Goal: Register for event/course

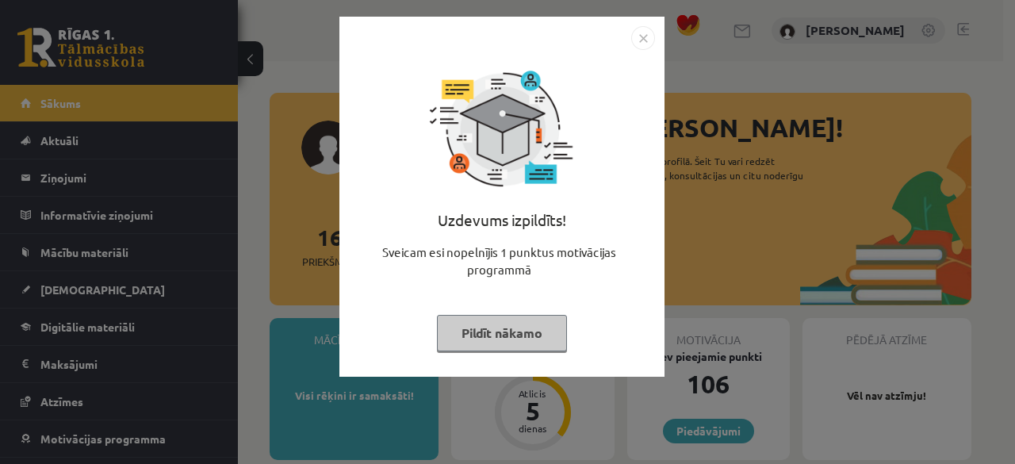
click at [517, 322] on button "Pildīt nākamo" at bounding box center [502, 333] width 130 height 36
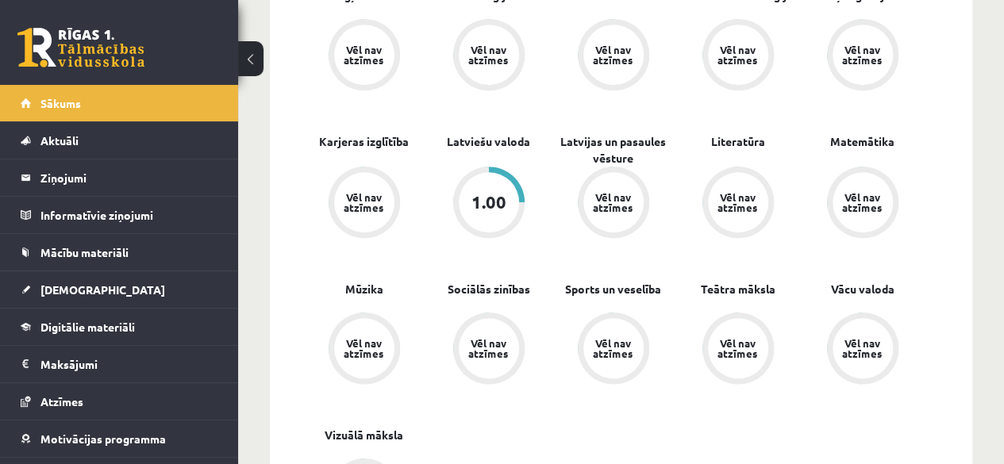
scroll to position [555, 0]
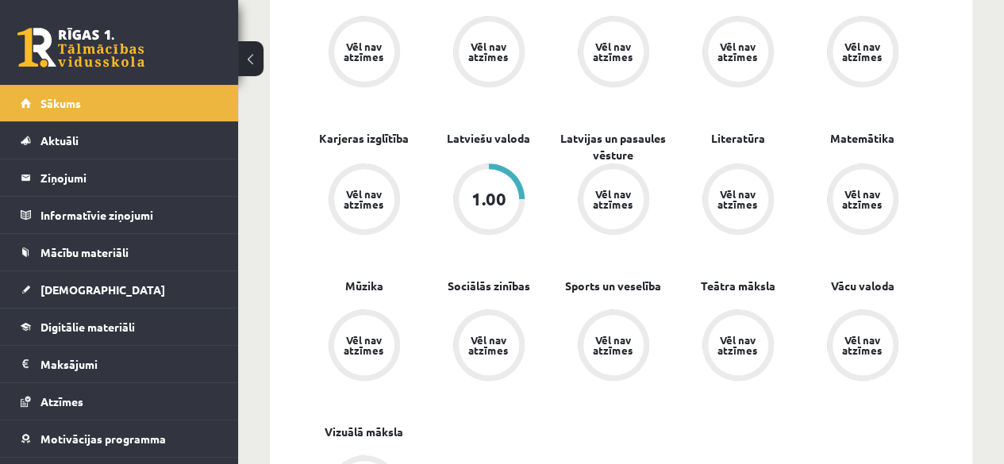
click at [506, 213] on div "1.00" at bounding box center [489, 199] width 60 height 60
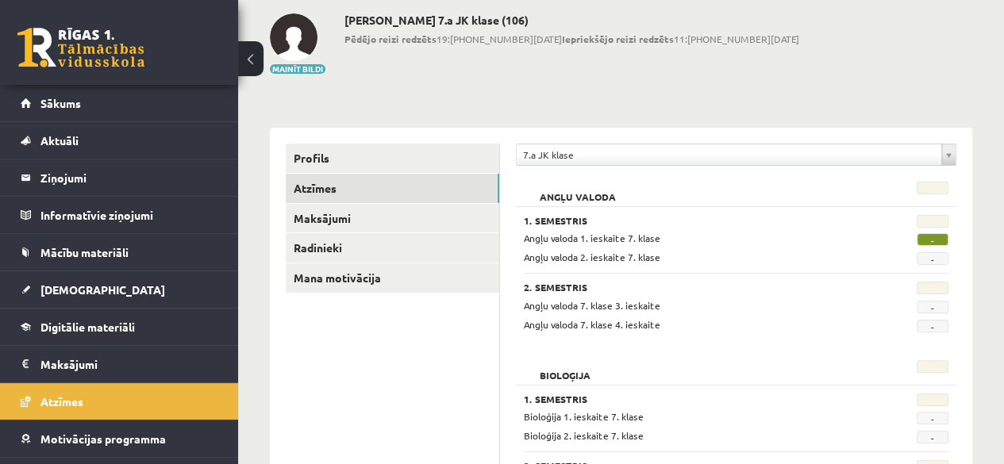
scroll to position [159, 0]
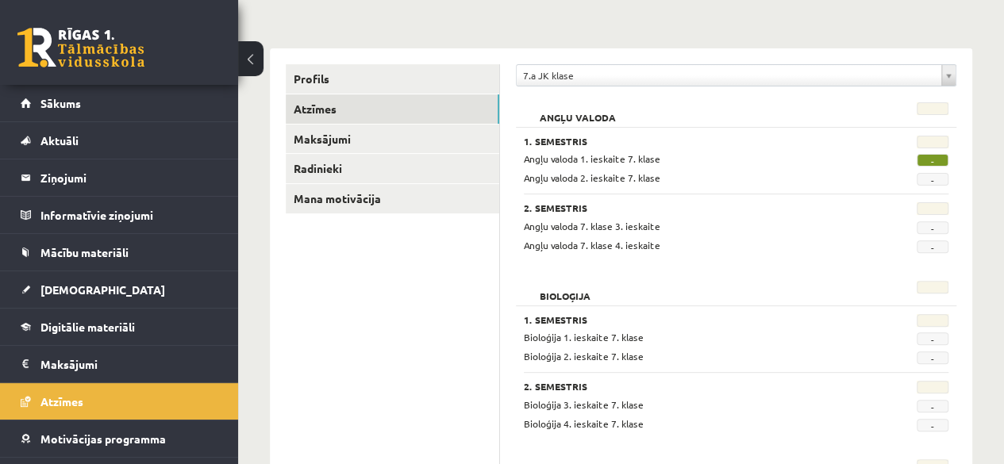
click at [929, 163] on span "-" at bounding box center [932, 160] width 32 height 13
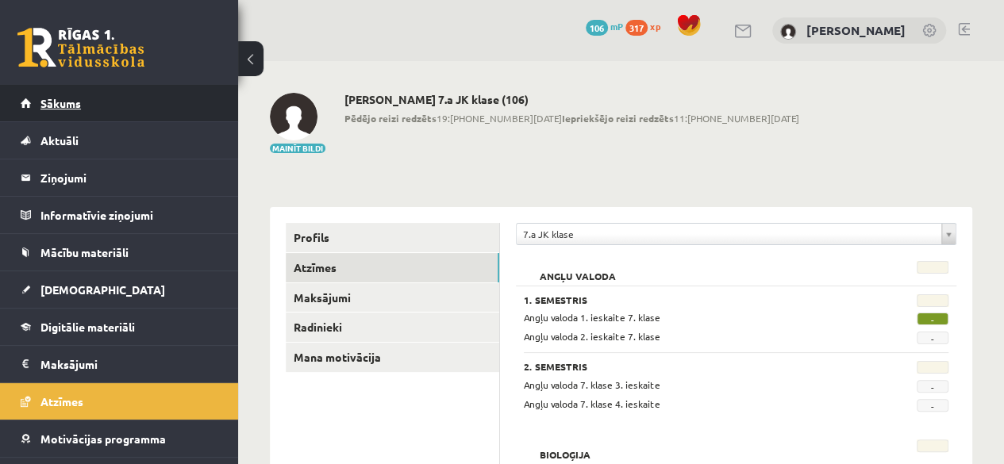
click at [97, 110] on link "Sākums" at bounding box center [120, 103] width 198 height 36
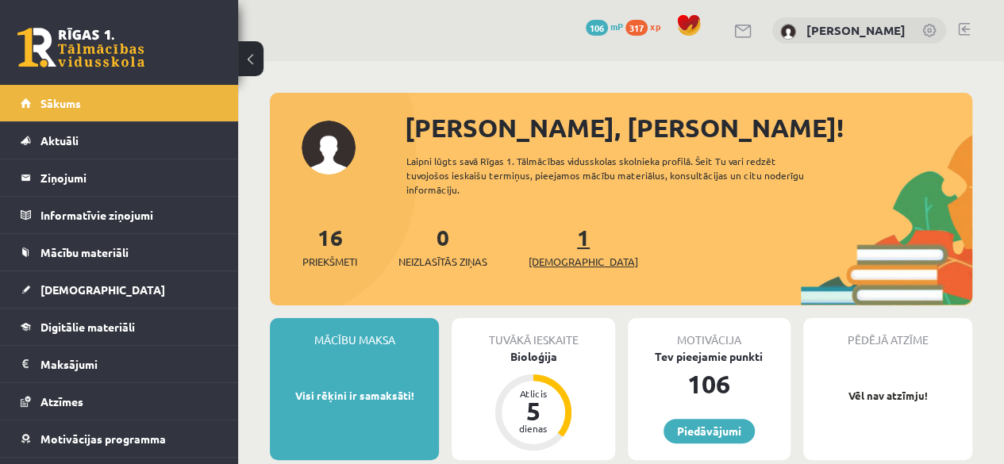
click at [558, 256] on span "[DEMOGRAPHIC_DATA]" at bounding box center [582, 262] width 109 height 16
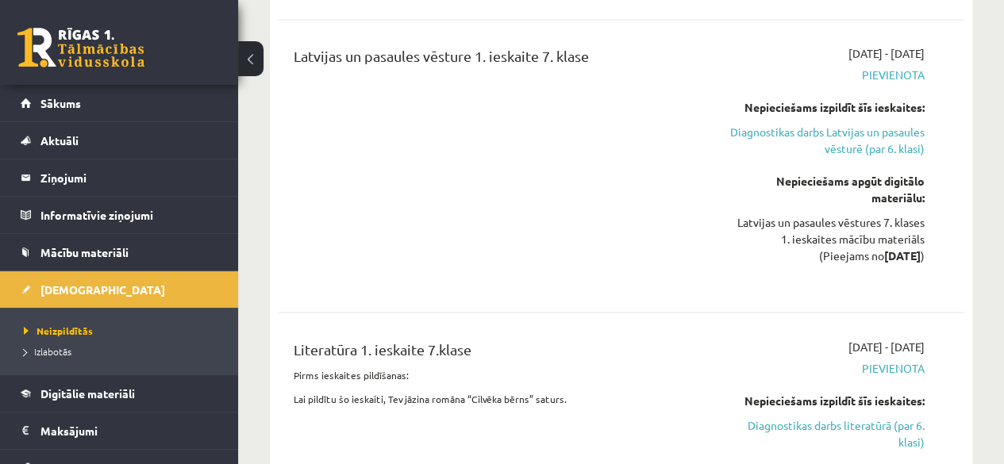
scroll to position [1269, 0]
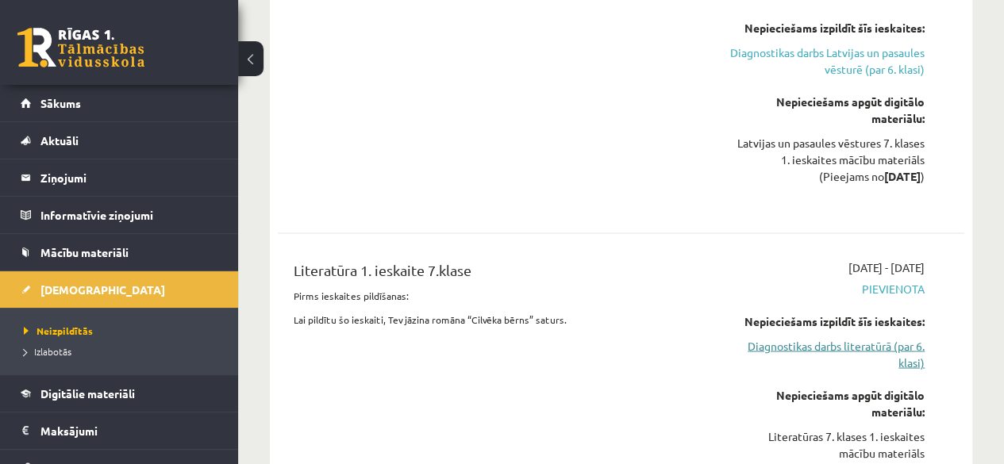
click at [829, 337] on link "Diagnostikas darbs literatūrā (par 6. klasi)" at bounding box center [827, 353] width 194 height 33
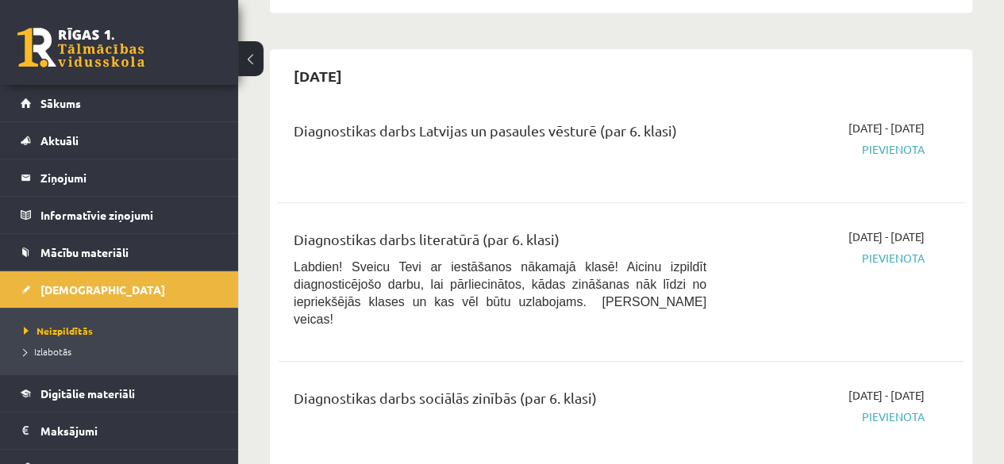
scroll to position [604, 0]
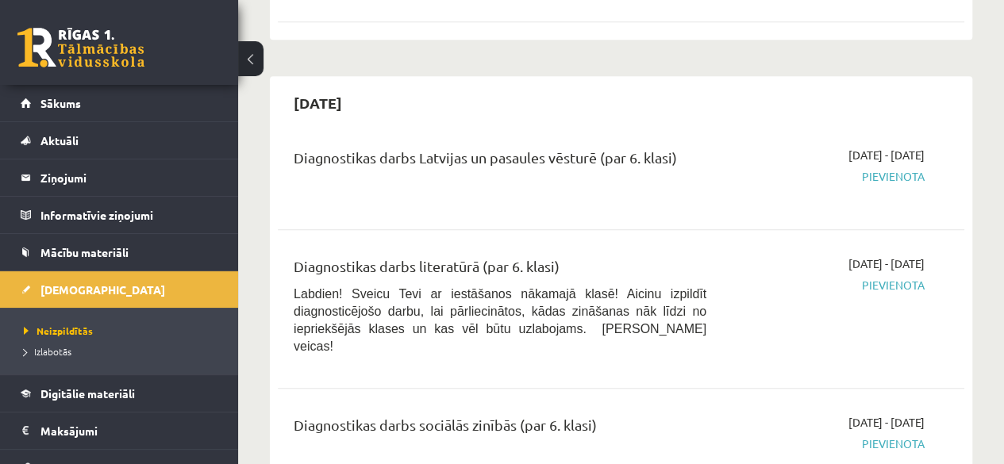
click at [890, 288] on span "Pievienota" at bounding box center [827, 285] width 194 height 17
click at [892, 175] on span "Pievienota" at bounding box center [827, 176] width 194 height 17
click at [76, 107] on span "Sākums" at bounding box center [60, 103] width 40 height 14
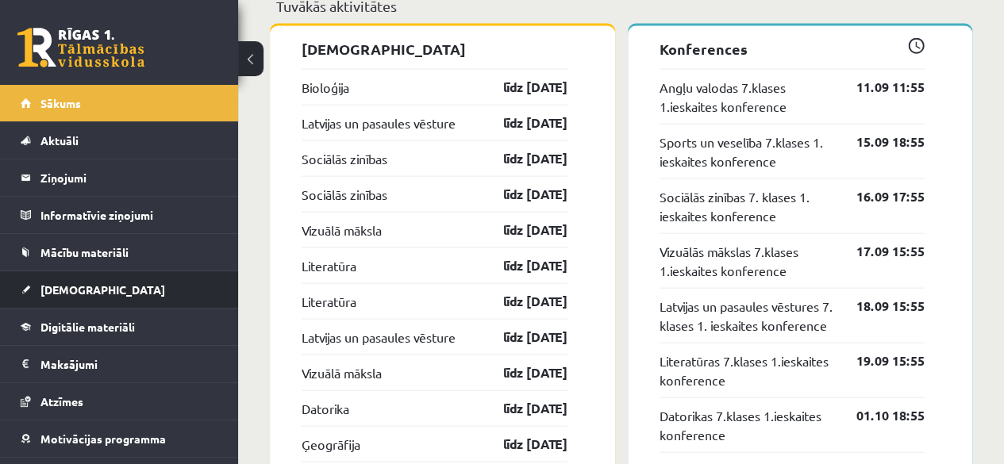
scroll to position [1626, 0]
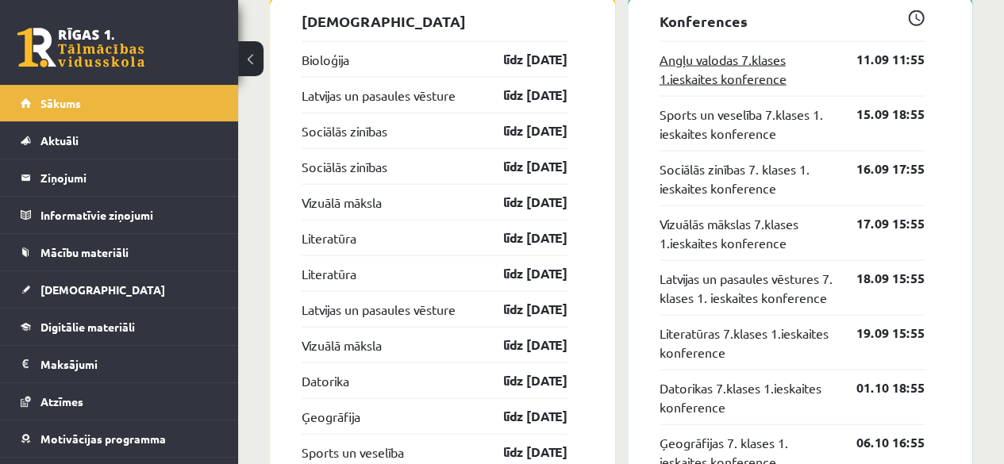
click at [727, 67] on link "Angļu valodas 7.klases 1.ieskaites konference" at bounding box center [746, 69] width 174 height 38
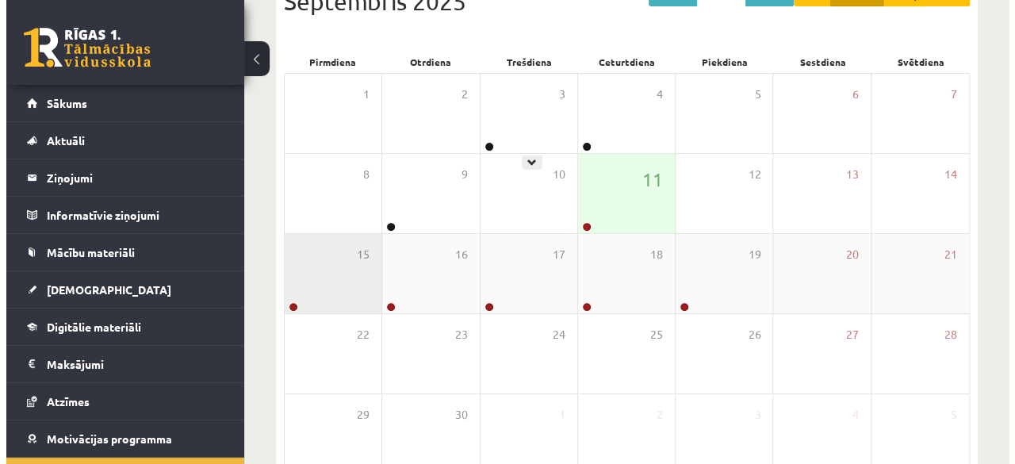
scroll to position [238, 0]
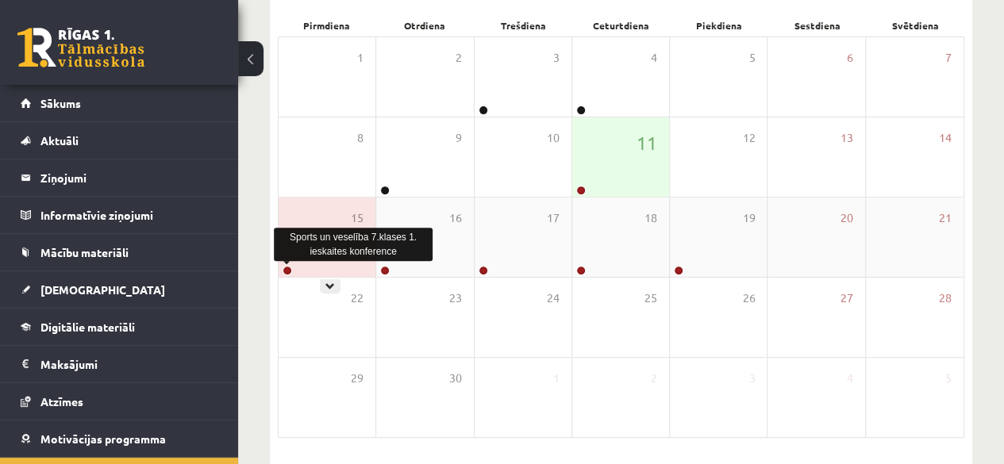
click at [286, 267] on link at bounding box center [287, 271] width 10 height 10
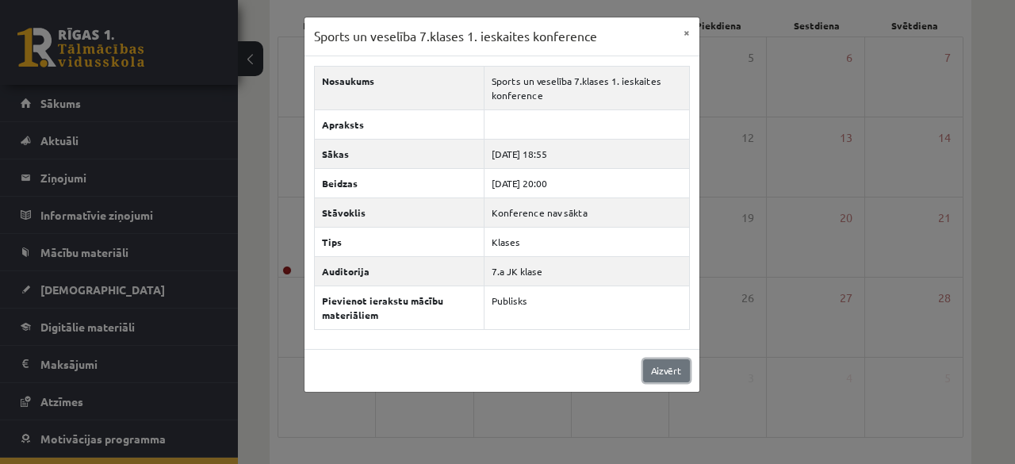
click at [668, 367] on link "Aizvērt" at bounding box center [666, 370] width 47 height 23
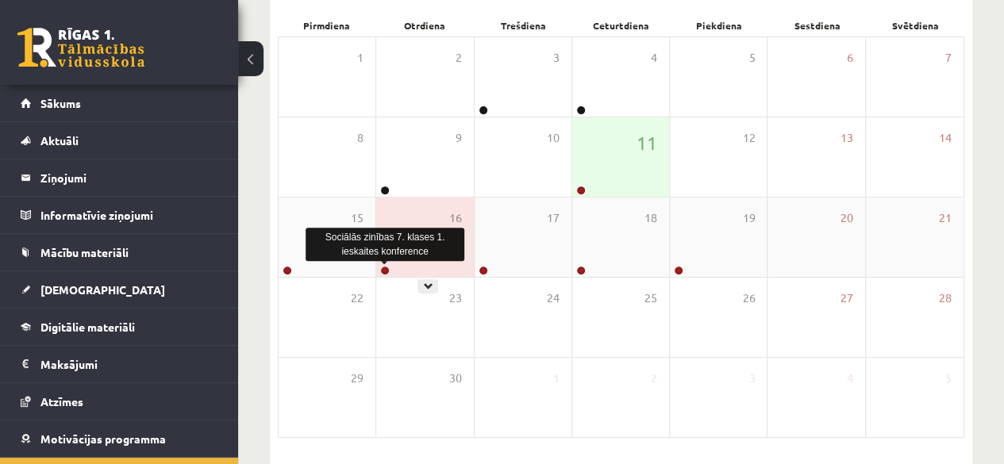
click at [386, 271] on link at bounding box center [385, 271] width 10 height 10
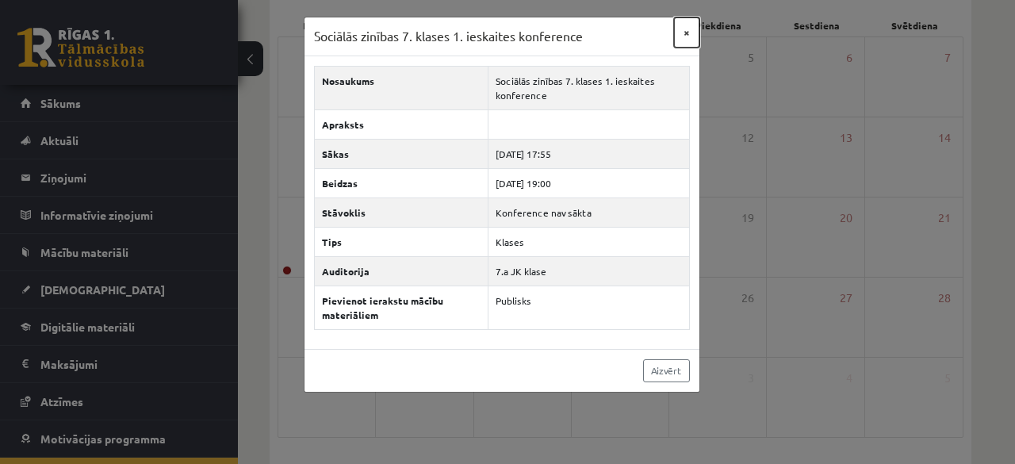
click at [682, 34] on button "×" at bounding box center [686, 32] width 25 height 30
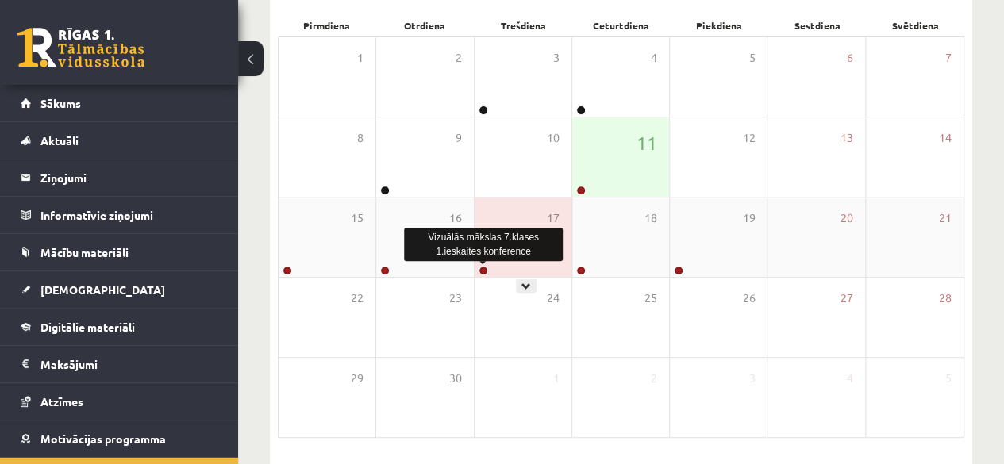
click at [481, 271] on link at bounding box center [483, 271] width 10 height 10
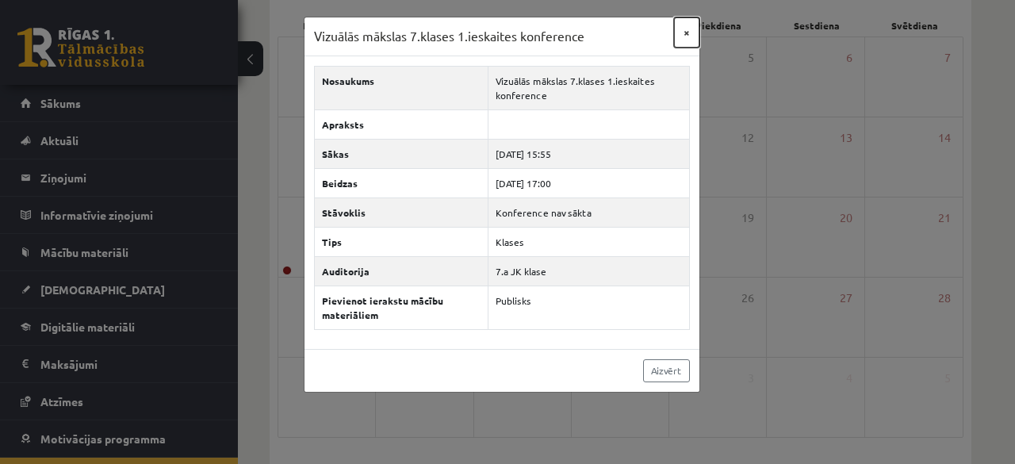
click at [681, 45] on button "×" at bounding box center [686, 32] width 25 height 30
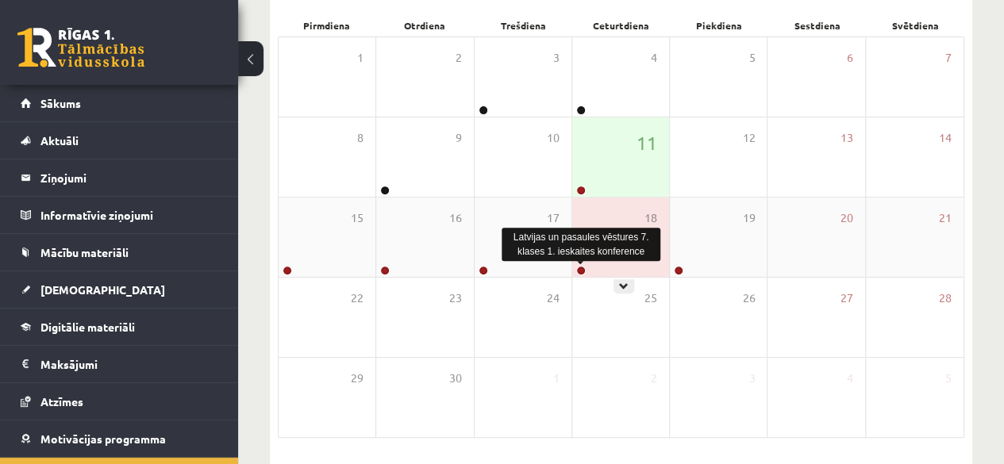
click at [580, 271] on link at bounding box center [581, 271] width 10 height 10
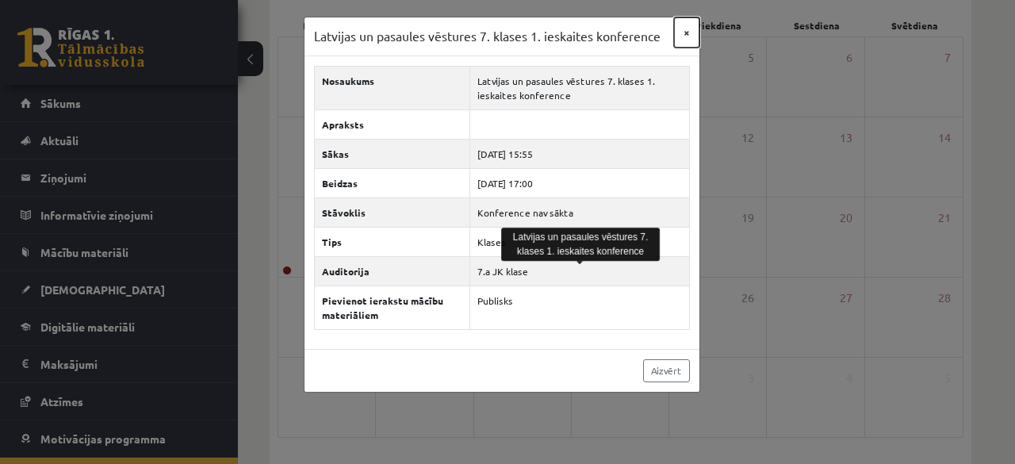
click at [685, 34] on button "×" at bounding box center [686, 32] width 25 height 30
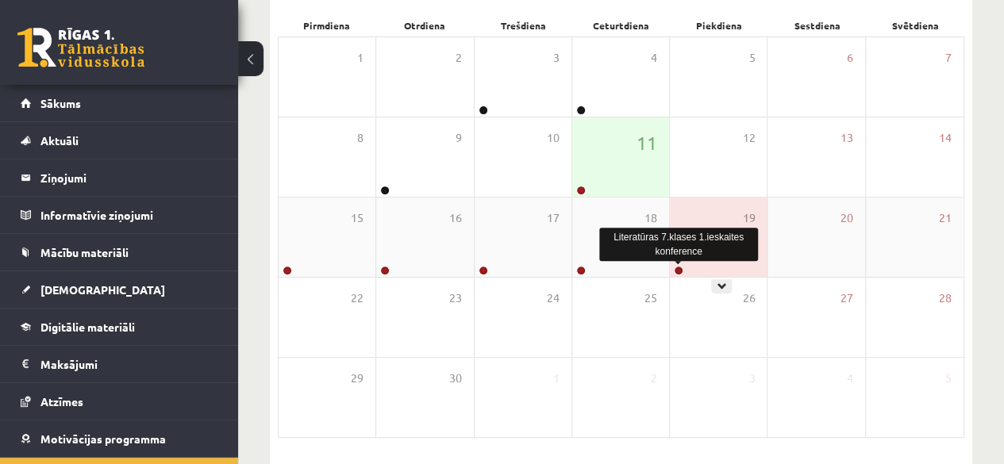
click at [674, 266] on link at bounding box center [679, 271] width 10 height 10
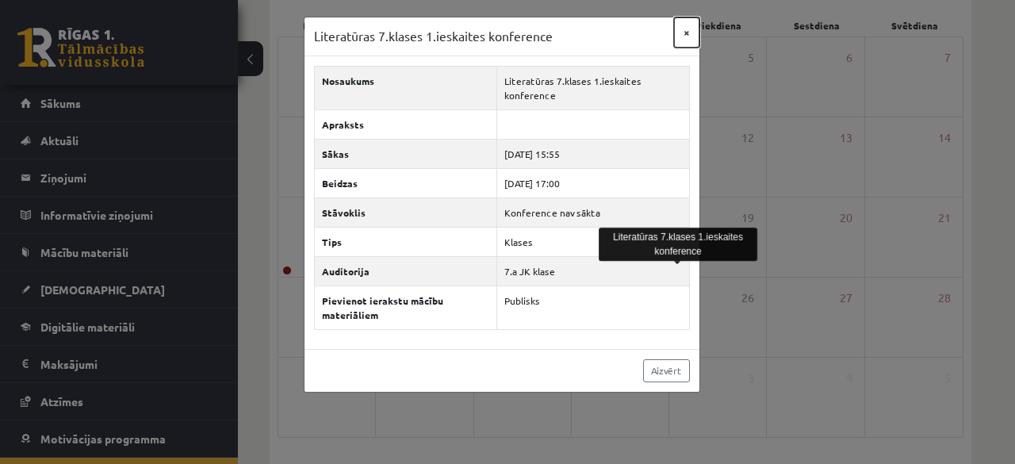
click at [686, 41] on button "×" at bounding box center [686, 32] width 25 height 30
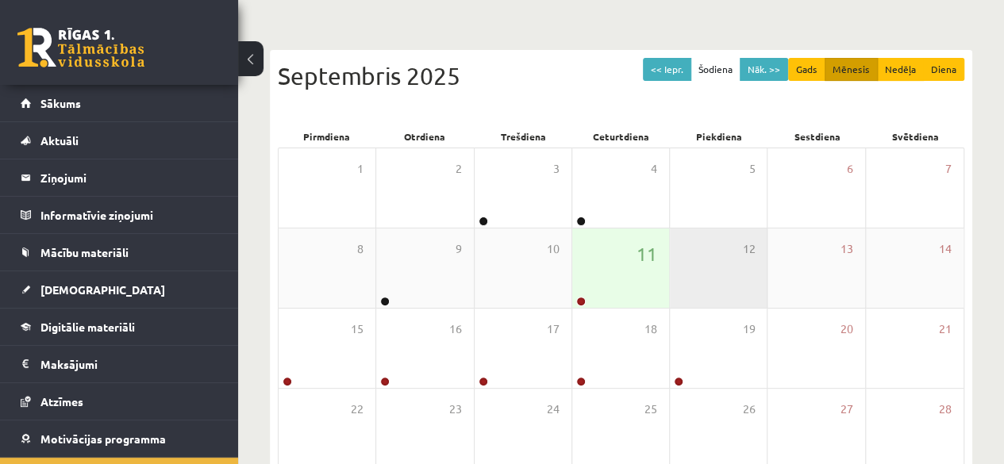
scroll to position [0, 0]
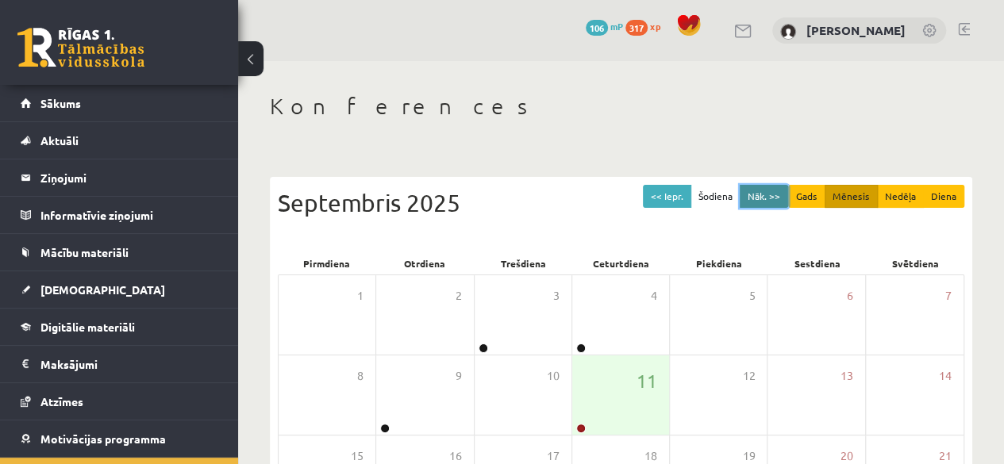
click at [768, 202] on button "Nāk. >>" at bounding box center [763, 196] width 48 height 23
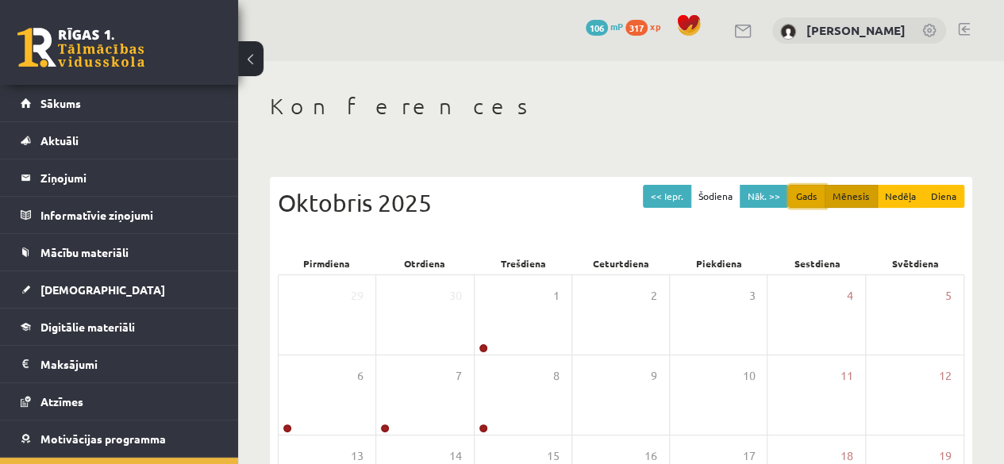
click at [803, 190] on button "Gads" at bounding box center [806, 196] width 37 height 23
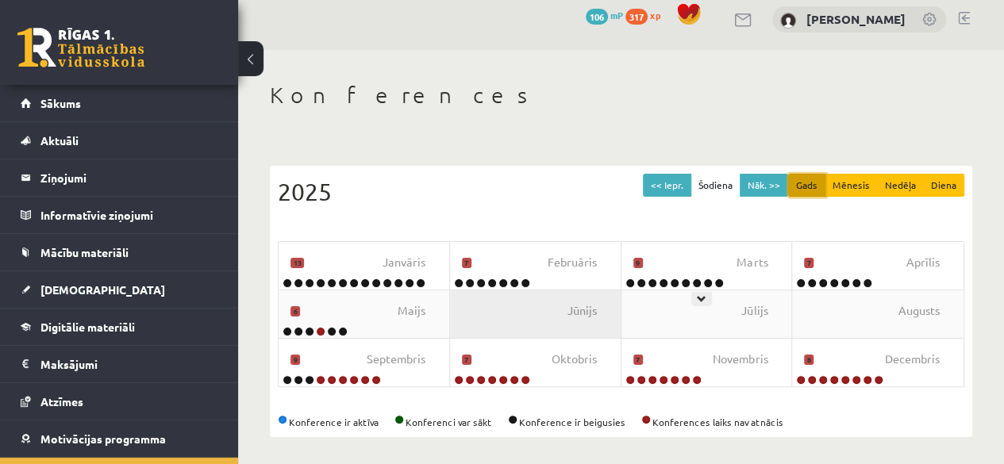
scroll to position [14, 0]
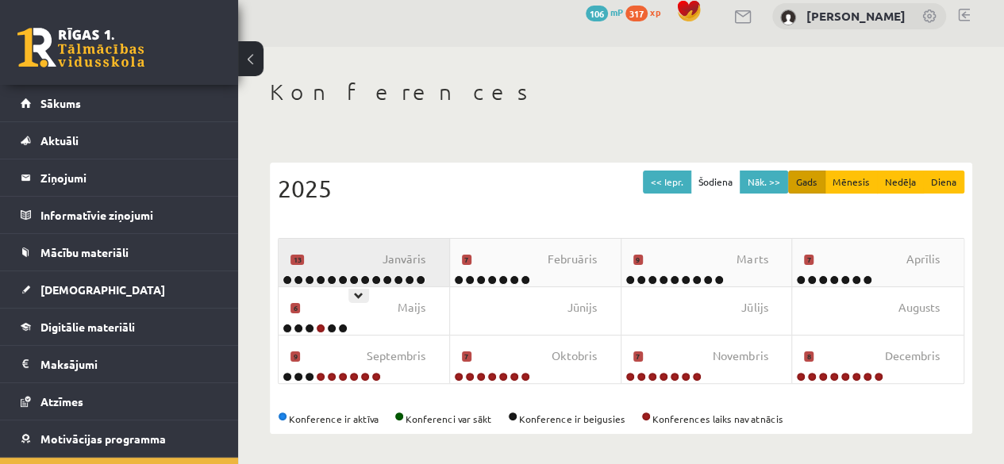
drag, startPoint x: 371, startPoint y: 277, endPoint x: 357, endPoint y: 261, distance: 21.3
click at [357, 261] on div "Janvāris 13" at bounding box center [363, 263] width 171 height 48
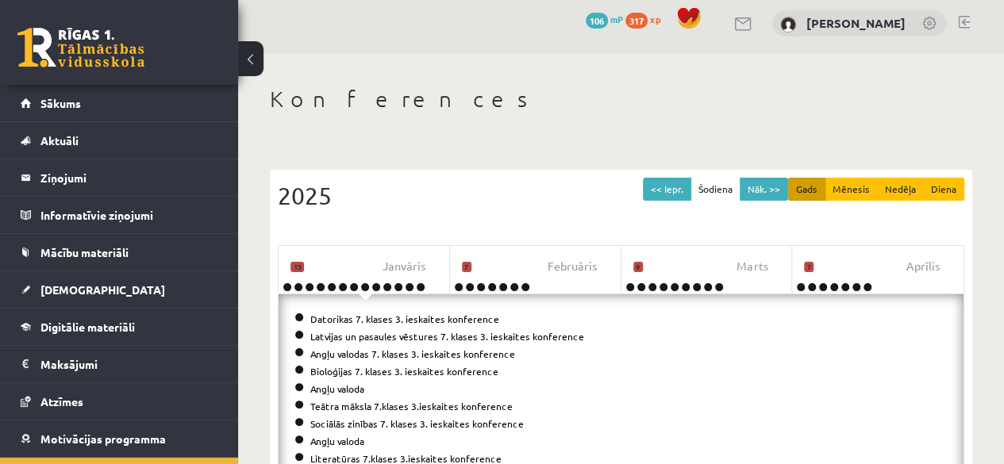
scroll to position [0, 0]
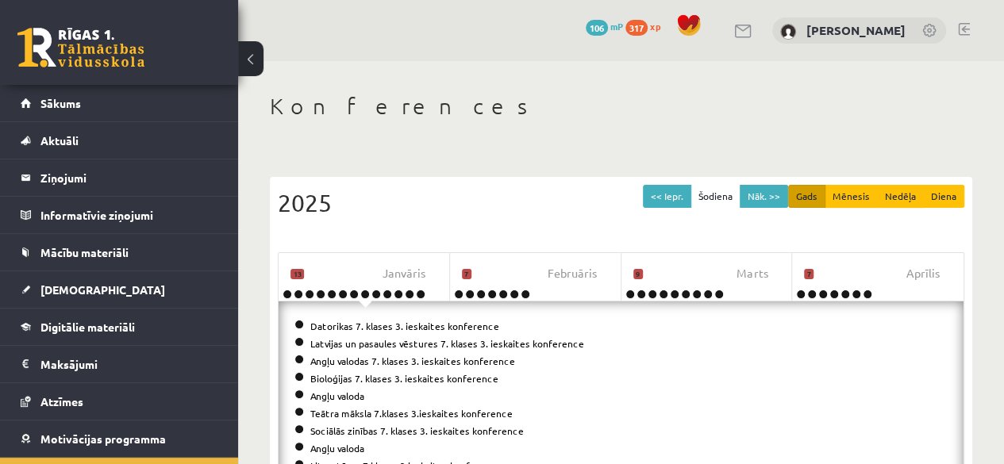
click at [481, 124] on div "Konferences" at bounding box center [621, 109] width 702 height 32
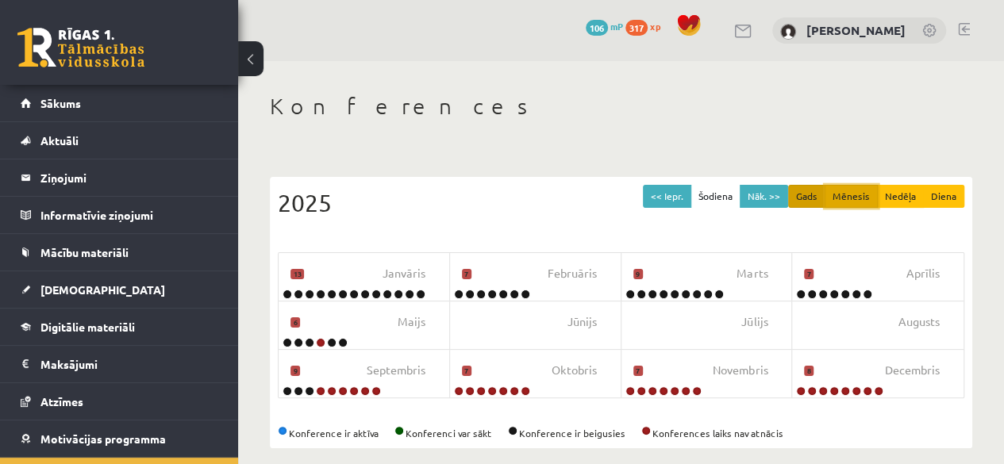
click at [866, 196] on button "Mēnesis" at bounding box center [850, 196] width 53 height 23
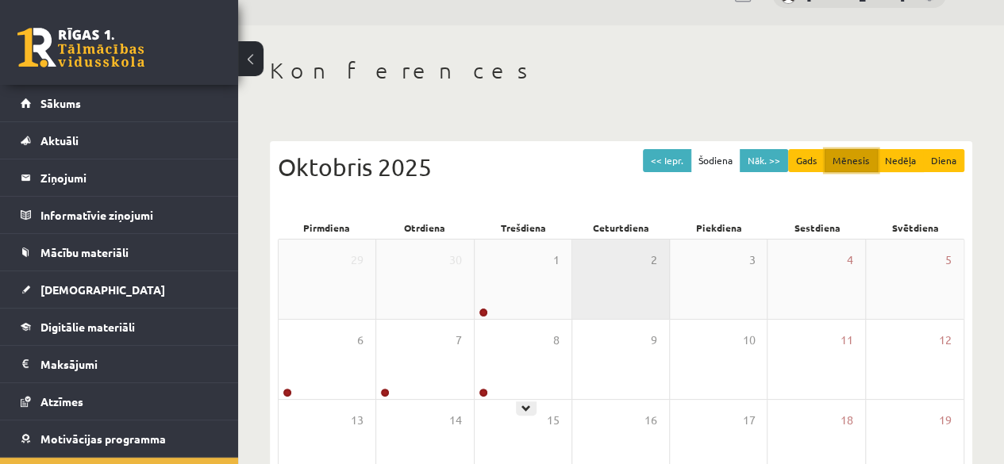
scroll to position [79, 0]
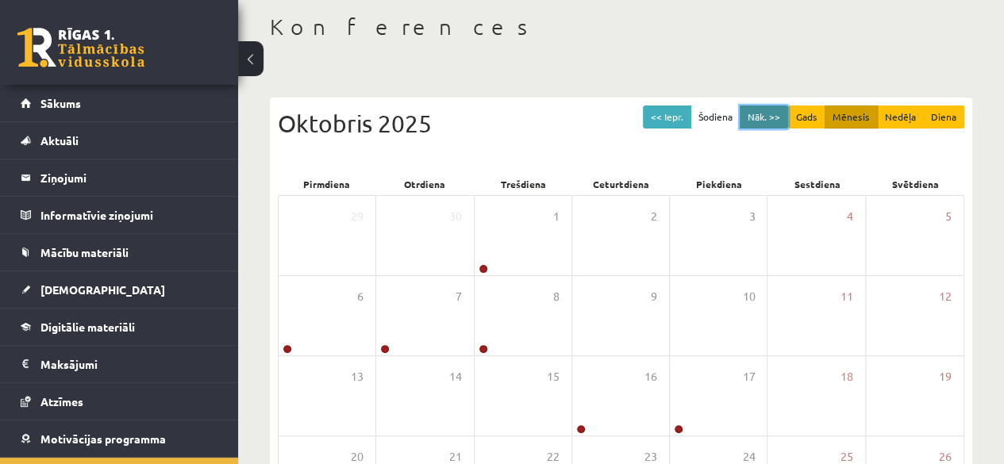
click at [755, 106] on button "Nāk. >>" at bounding box center [763, 117] width 48 height 23
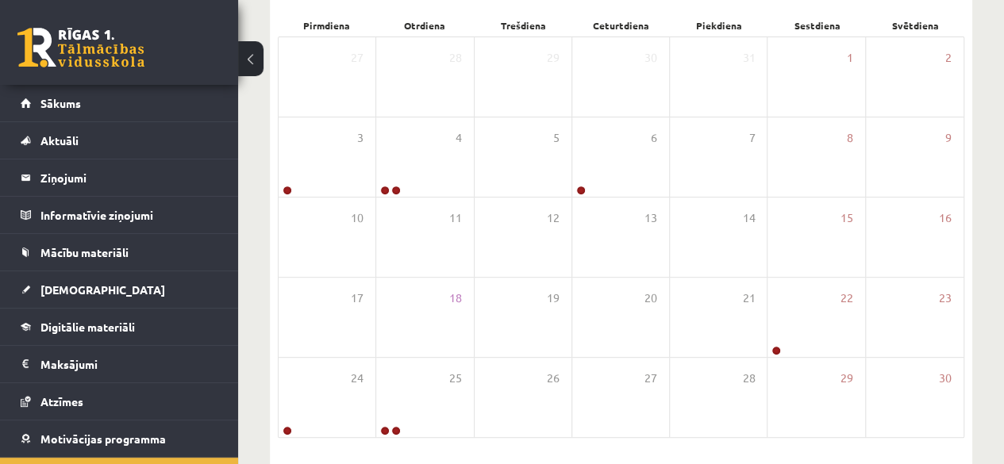
scroll to position [159, 0]
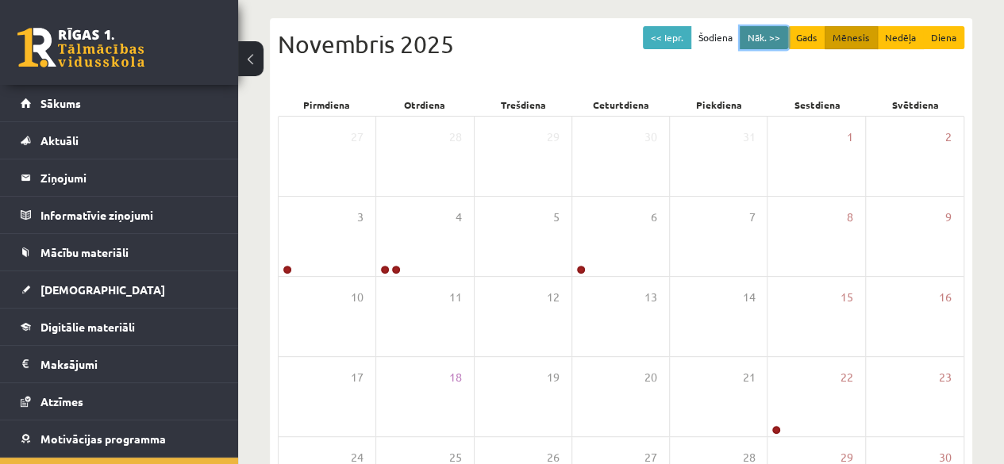
click at [752, 33] on button "Nāk. >>" at bounding box center [763, 37] width 48 height 23
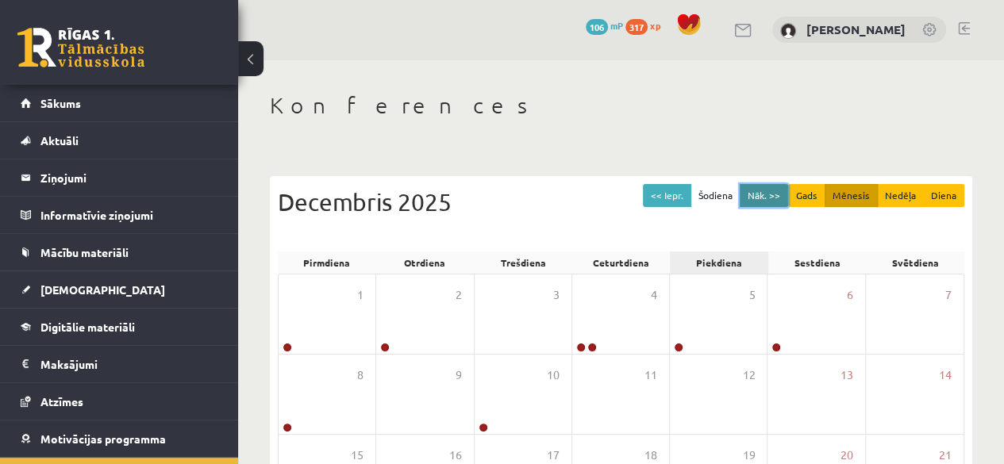
scroll to position [0, 0]
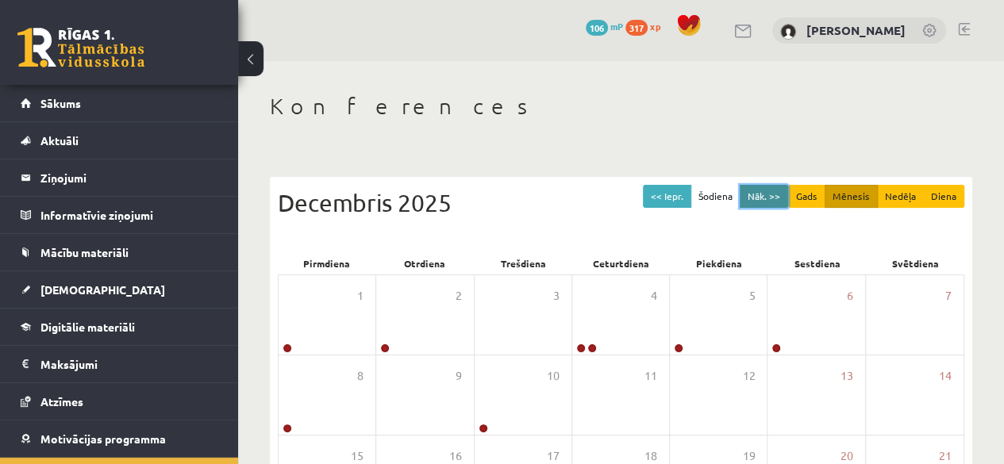
click at [758, 201] on button "Nāk. >>" at bounding box center [763, 196] width 48 height 23
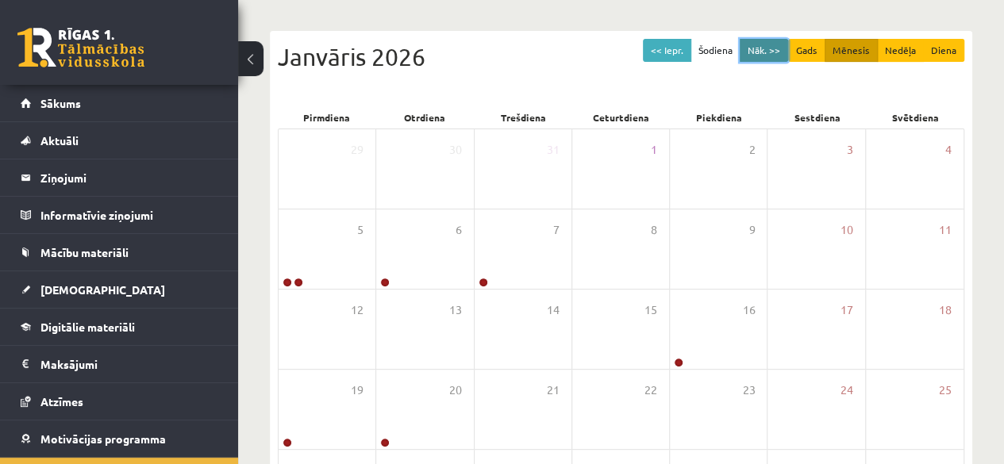
scroll to position [159, 0]
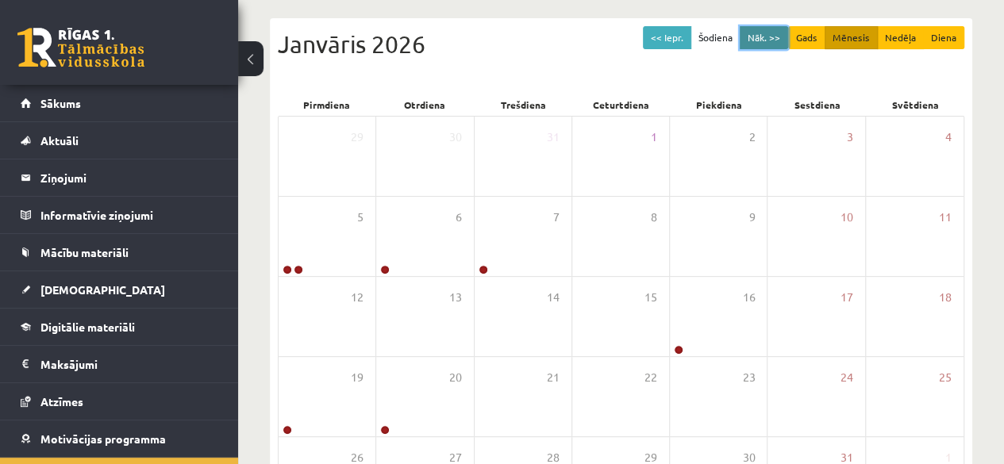
click at [758, 33] on button "Nāk. >>" at bounding box center [763, 37] width 48 height 23
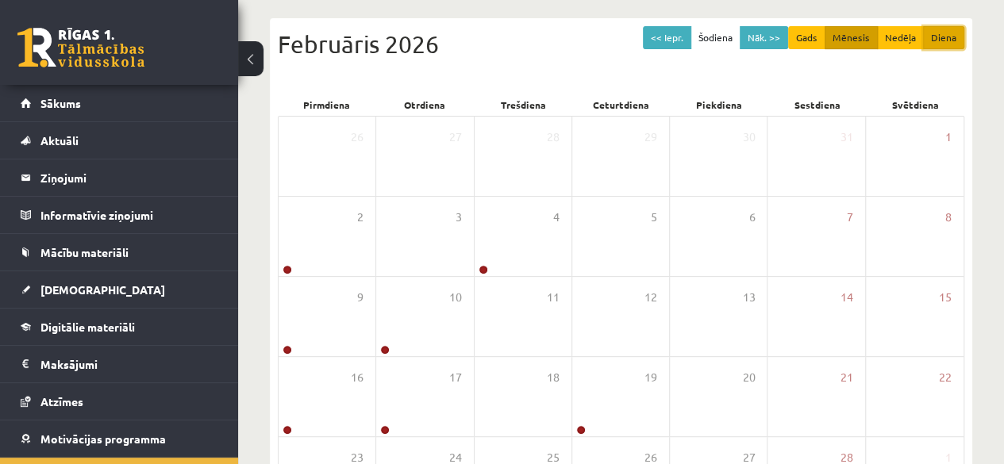
click at [935, 40] on button "Diena" at bounding box center [943, 37] width 41 height 23
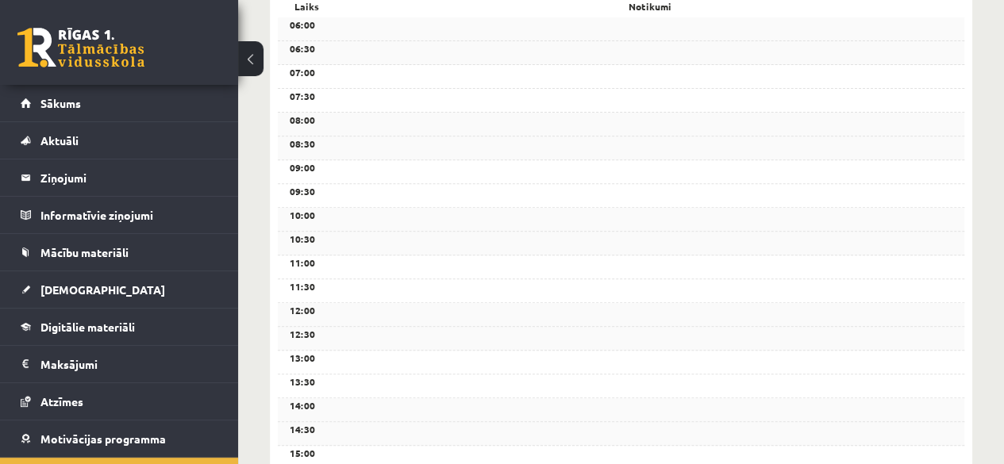
scroll to position [0, 0]
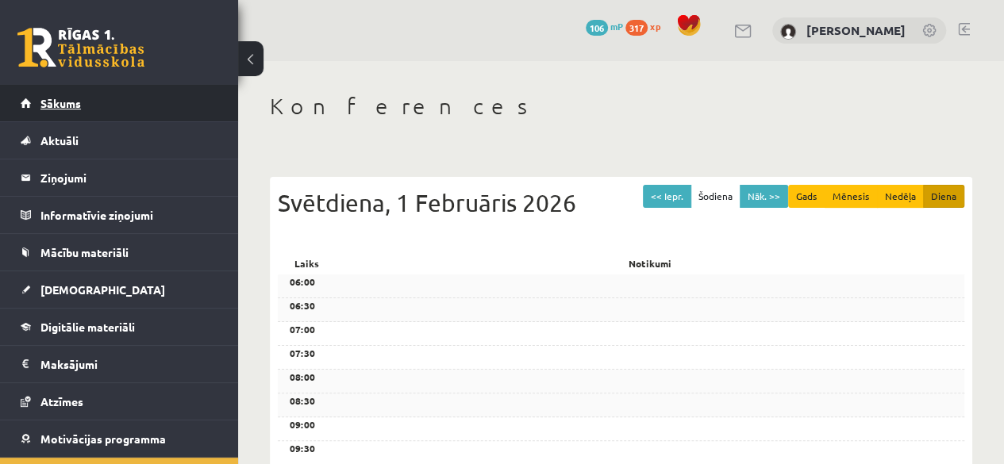
click at [90, 90] on link "Sākums" at bounding box center [120, 103] width 198 height 36
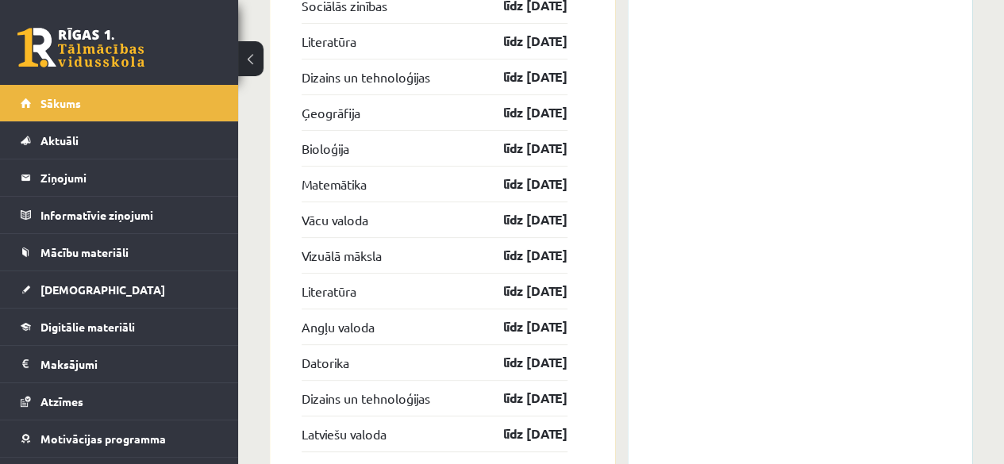
scroll to position [3150, 0]
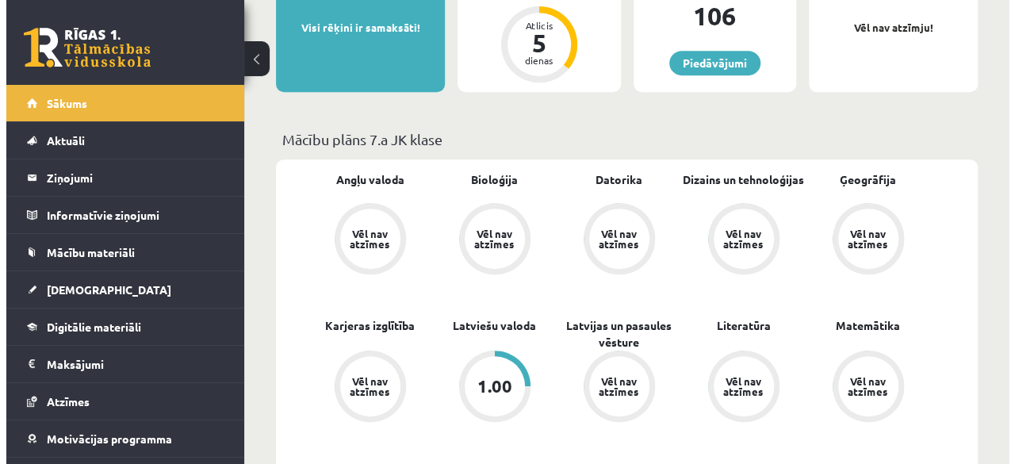
scroll to position [0, 0]
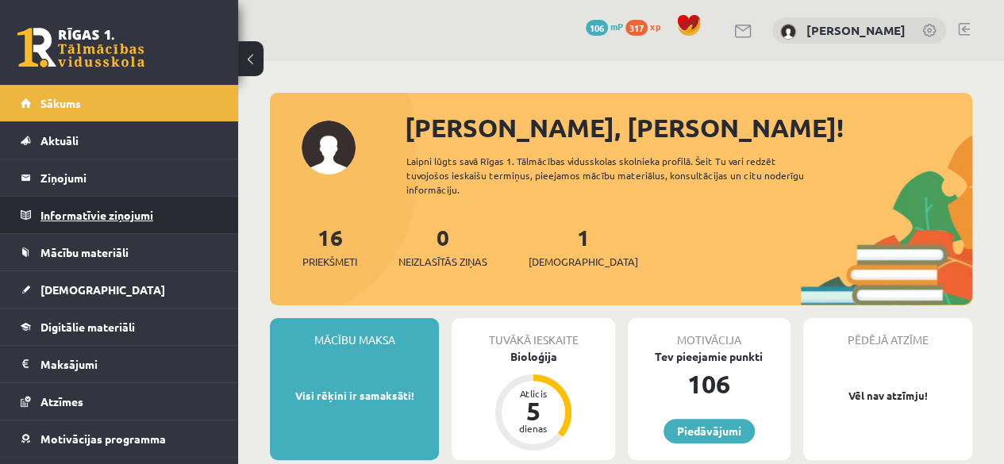
click at [152, 217] on legend "Informatīvie ziņojumi 0" at bounding box center [129, 215] width 178 height 36
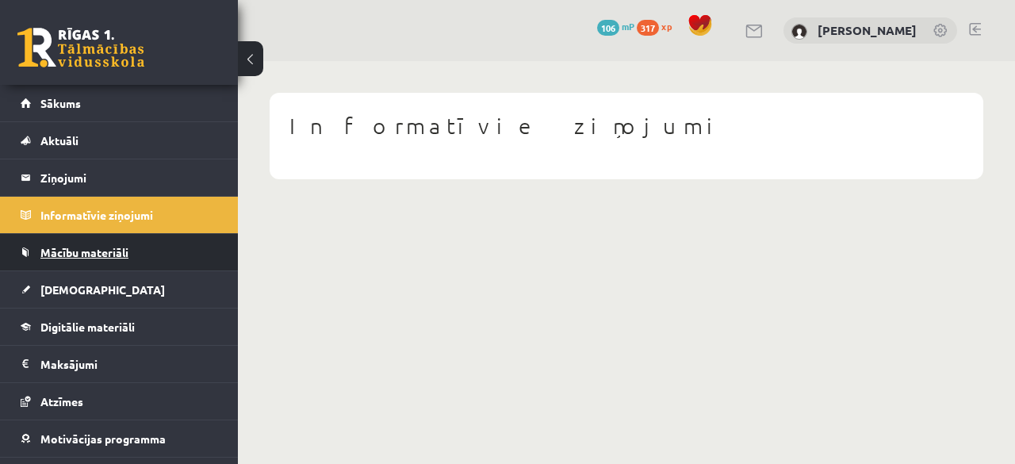
click at [203, 247] on link "Mācību materiāli" at bounding box center [120, 252] width 198 height 36
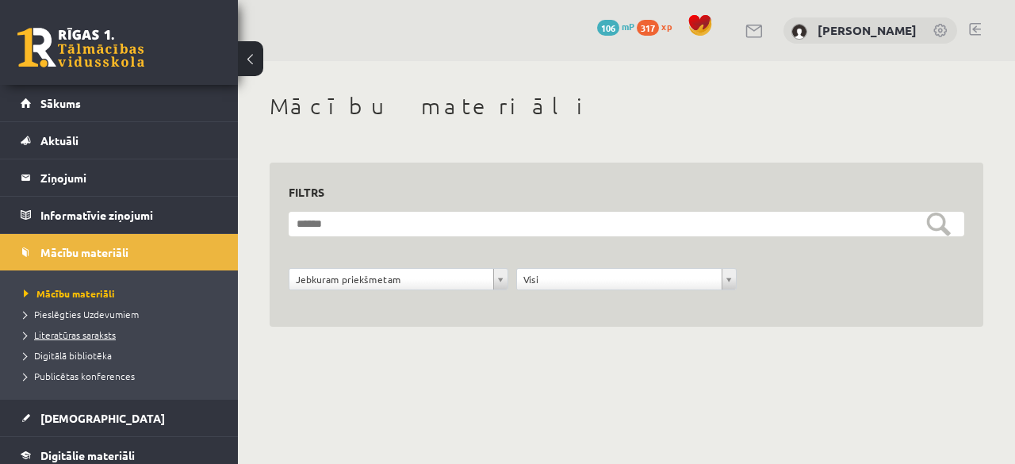
click at [71, 328] on span "Literatūras saraksts" at bounding box center [70, 334] width 92 height 13
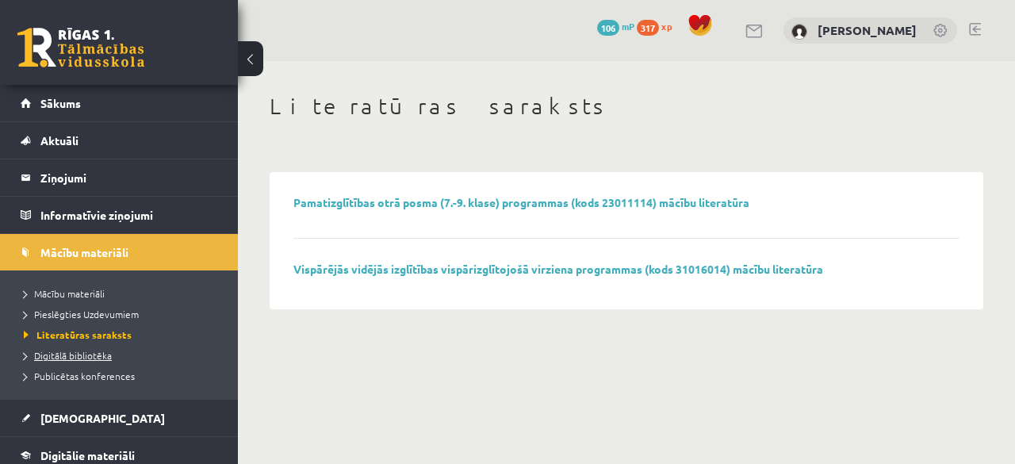
click at [69, 353] on span "Digitālā bibliotēka" at bounding box center [68, 355] width 88 height 13
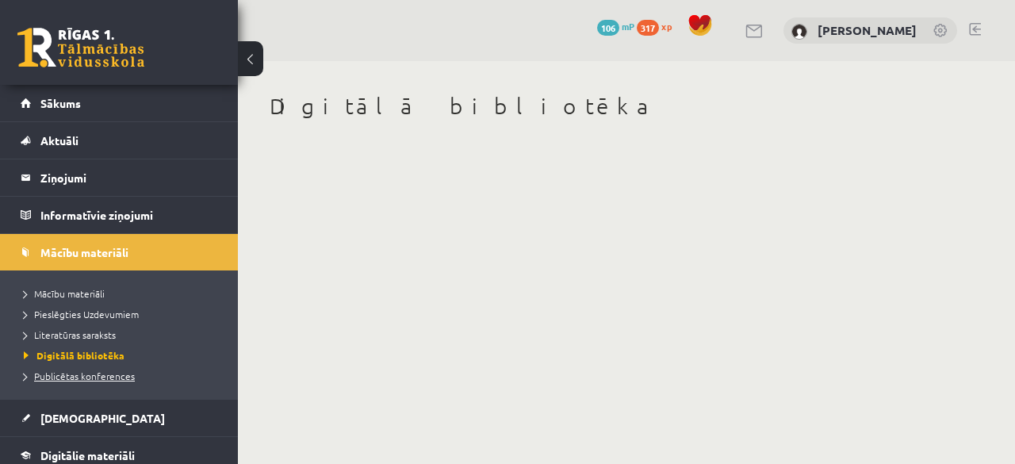
click at [86, 378] on span "Publicētas konferences" at bounding box center [79, 376] width 111 height 13
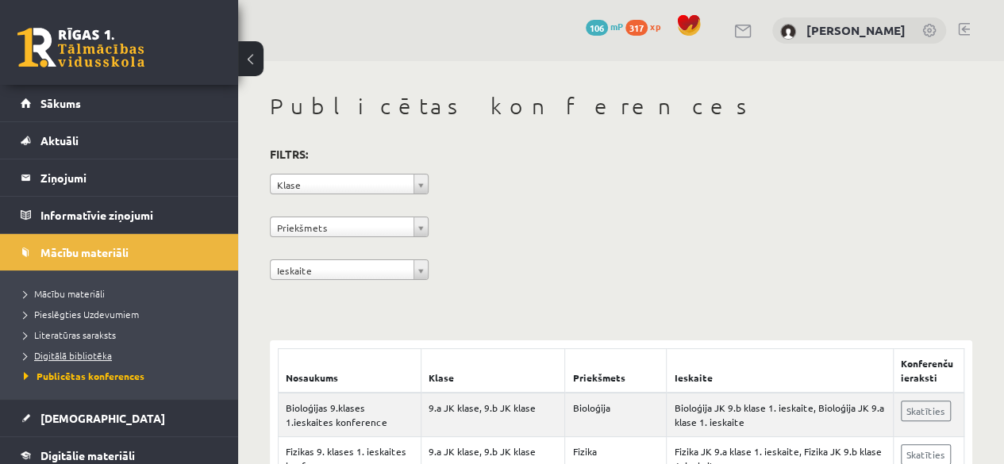
click at [92, 350] on span "Digitālā bibliotēka" at bounding box center [68, 355] width 88 height 13
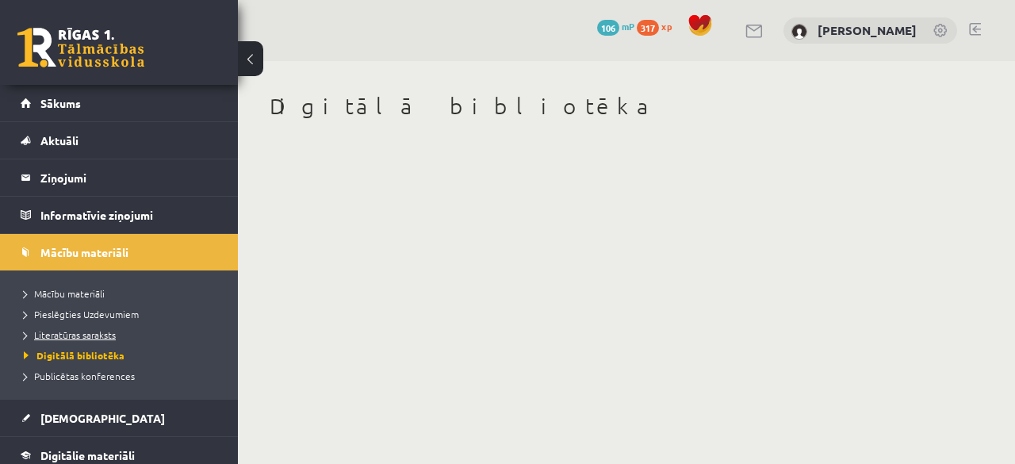
click at [95, 332] on span "Literatūras saraksts" at bounding box center [70, 334] width 92 height 13
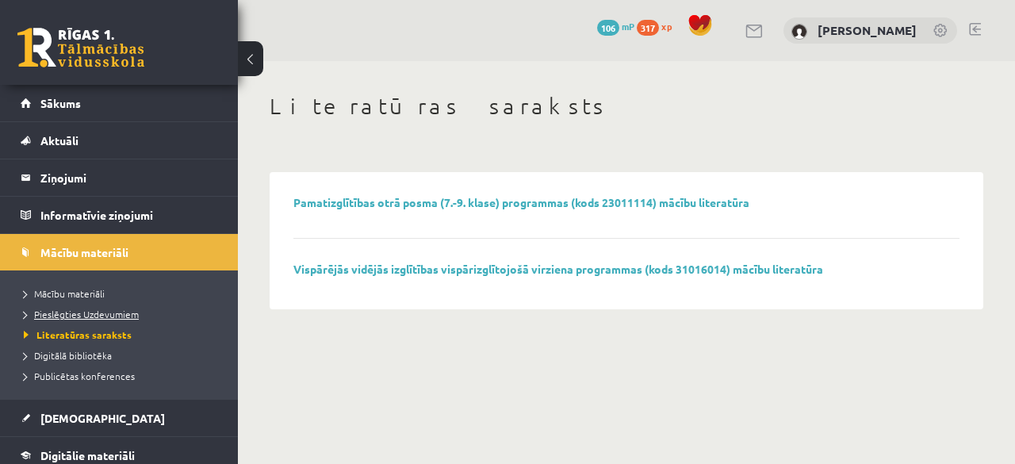
click at [93, 315] on span "Pieslēgties Uzdevumiem" at bounding box center [81, 314] width 115 height 13
click at [71, 291] on span "Mācību materiāli" at bounding box center [64, 293] width 81 height 13
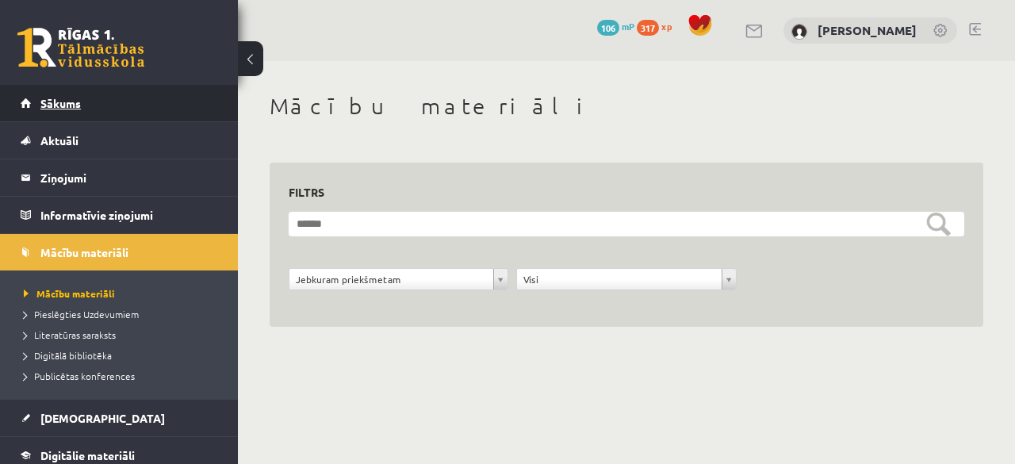
click at [109, 91] on link "Sākums" at bounding box center [120, 103] width 198 height 36
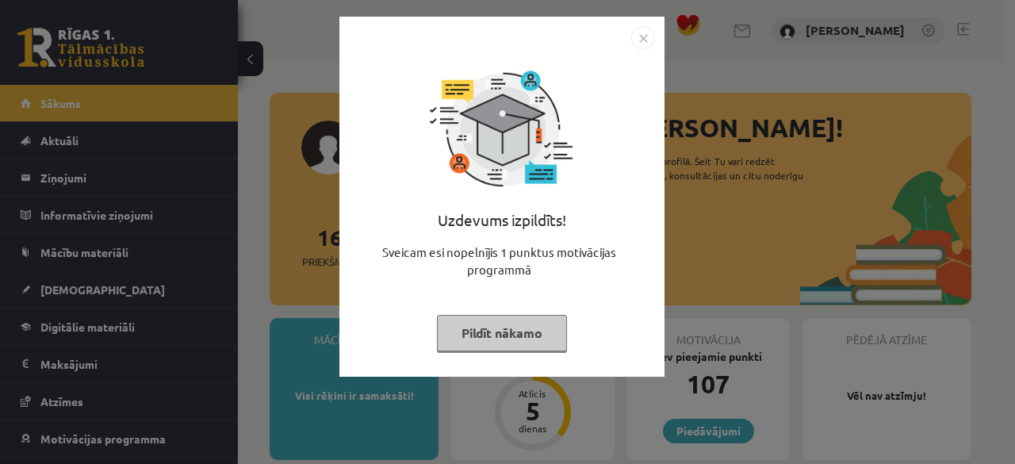
click at [457, 334] on button "Pildīt nākamo" at bounding box center [502, 333] width 130 height 36
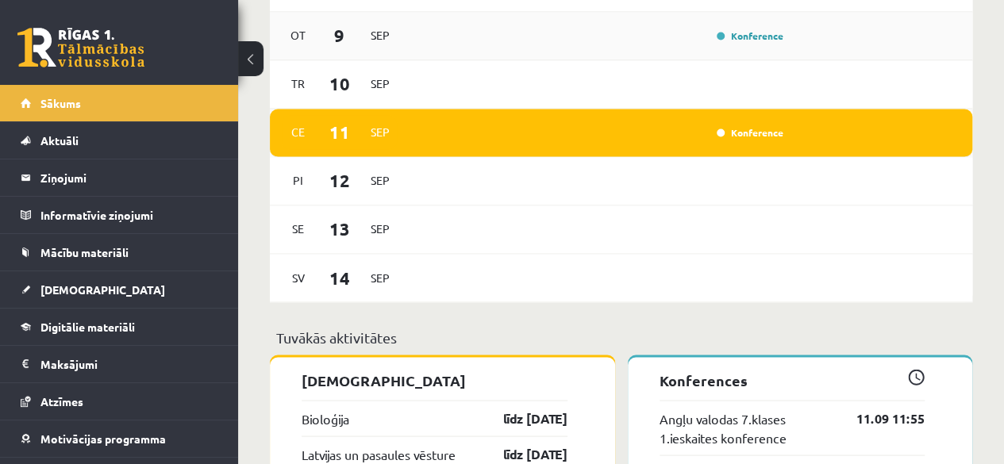
scroll to position [1269, 0]
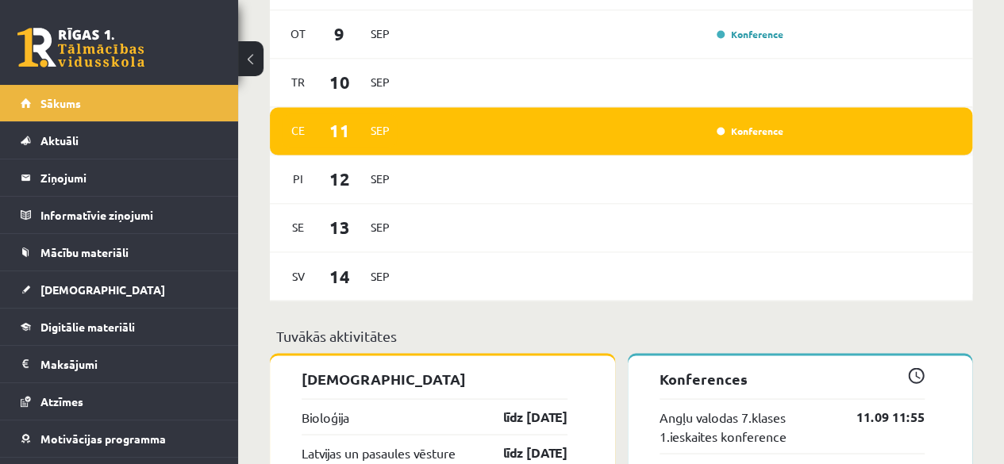
click at [745, 139] on div "Konference" at bounding box center [747, 131] width 79 height 16
click at [744, 136] on link "Konference" at bounding box center [749, 131] width 67 height 13
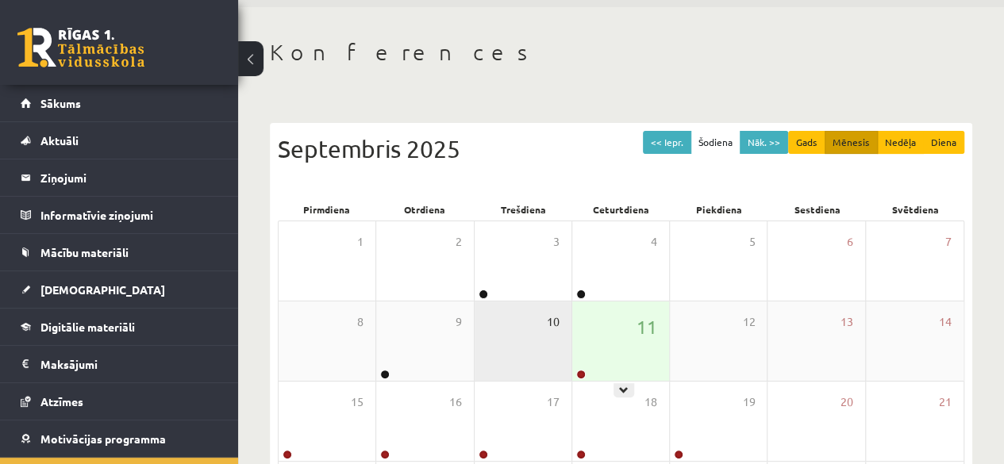
scroll to position [79, 0]
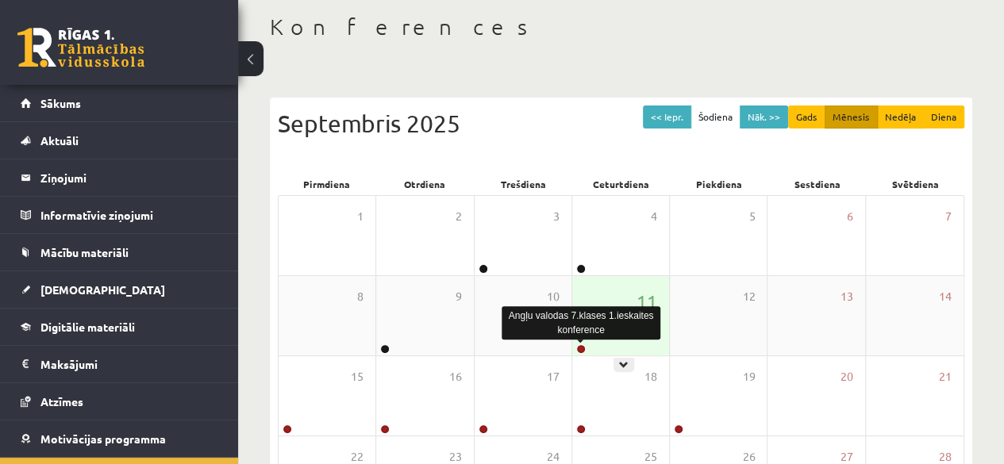
click at [578, 350] on link at bounding box center [581, 349] width 10 height 10
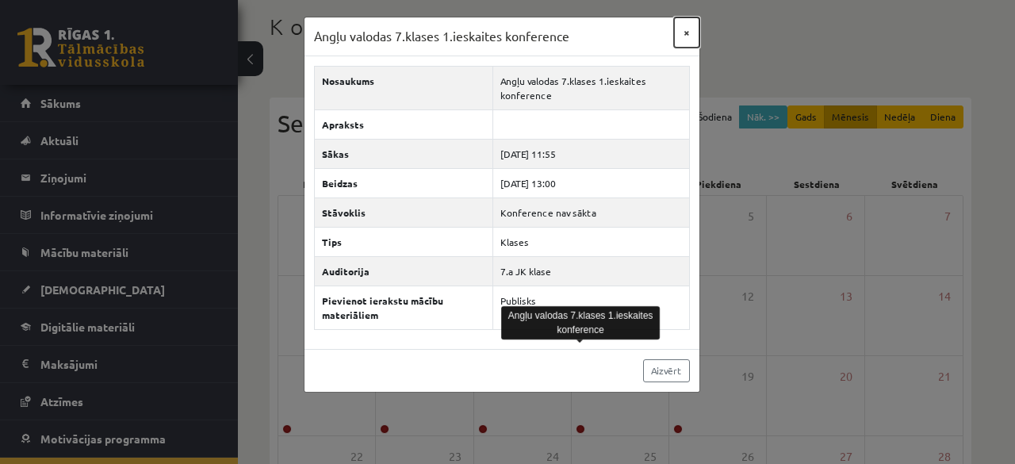
click at [690, 31] on button "×" at bounding box center [686, 32] width 25 height 30
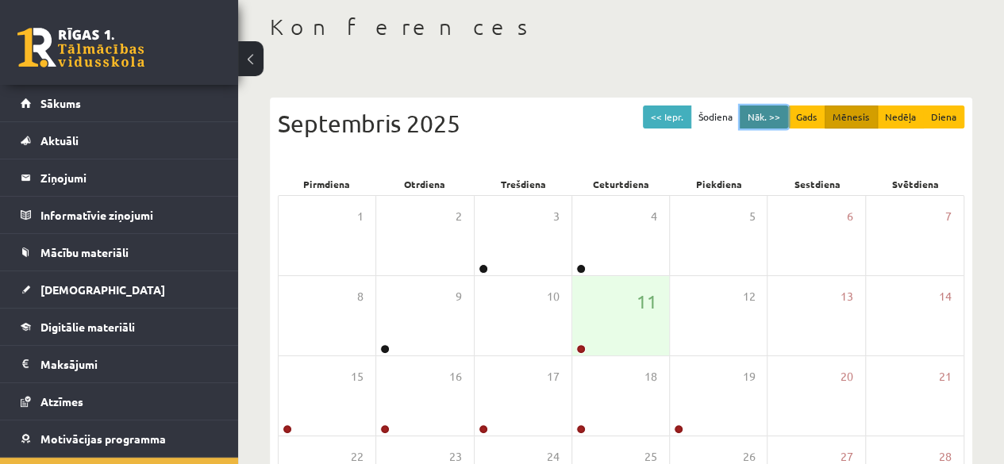
click at [750, 118] on button "Nāk. >>" at bounding box center [763, 117] width 48 height 23
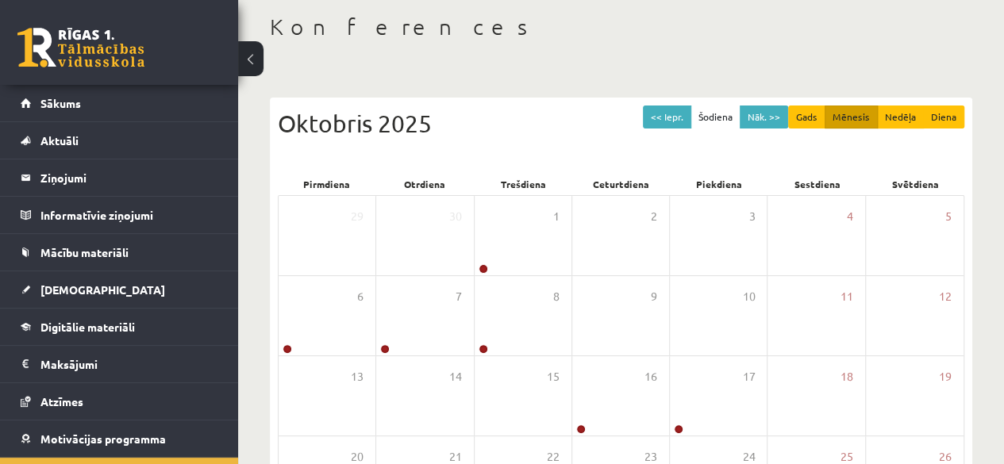
click at [676, 96] on div "<< Iepr. Šodiena Nāk. >> Gads Mēnesis Nedēļa Diena [DATE] Pirmdiena Otrdiena Tr…" at bounding box center [621, 364] width 702 height 565
click at [668, 121] on button "<< Iepr." at bounding box center [667, 117] width 48 height 23
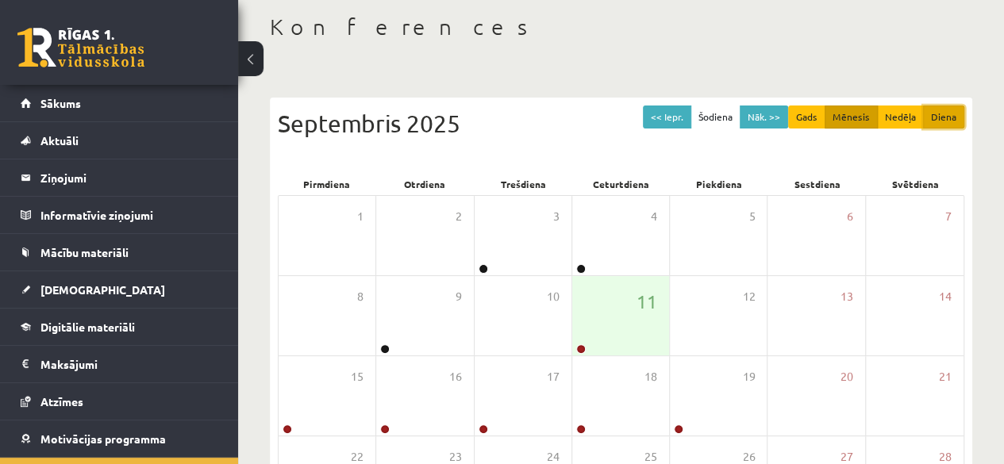
click at [939, 117] on button "Diena" at bounding box center [943, 117] width 41 height 23
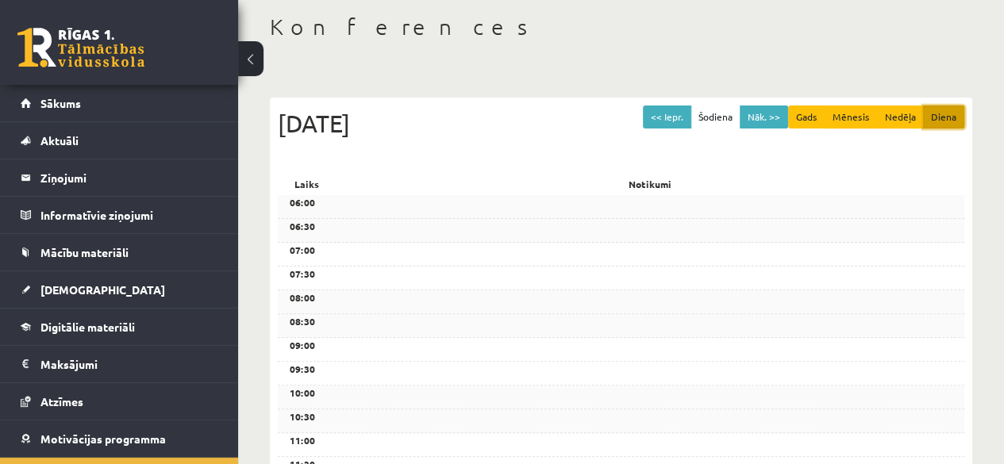
scroll to position [0, 0]
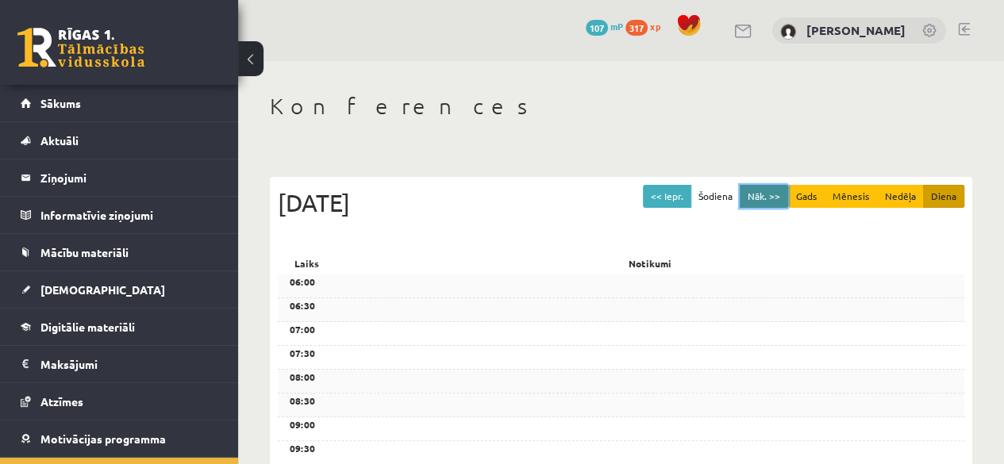
click at [768, 196] on button "Nāk. >>" at bounding box center [763, 196] width 48 height 23
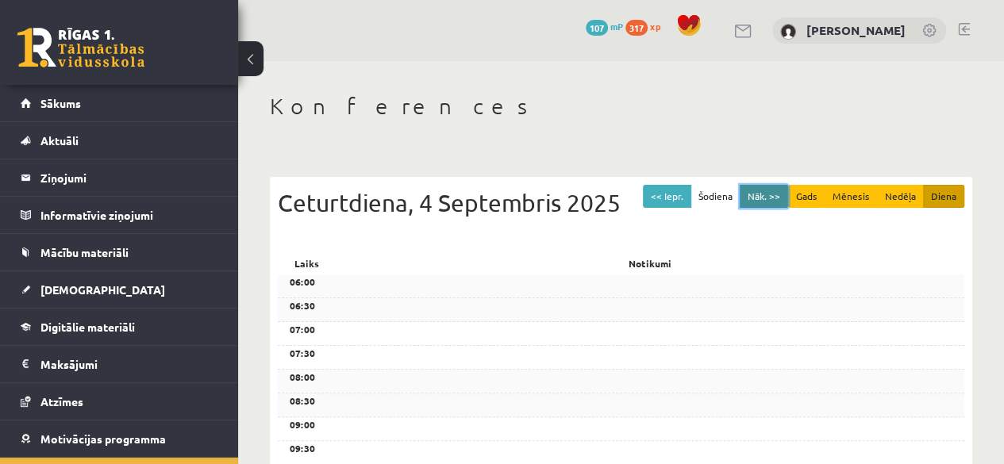
click at [768, 196] on button "Nāk. >>" at bounding box center [763, 196] width 48 height 23
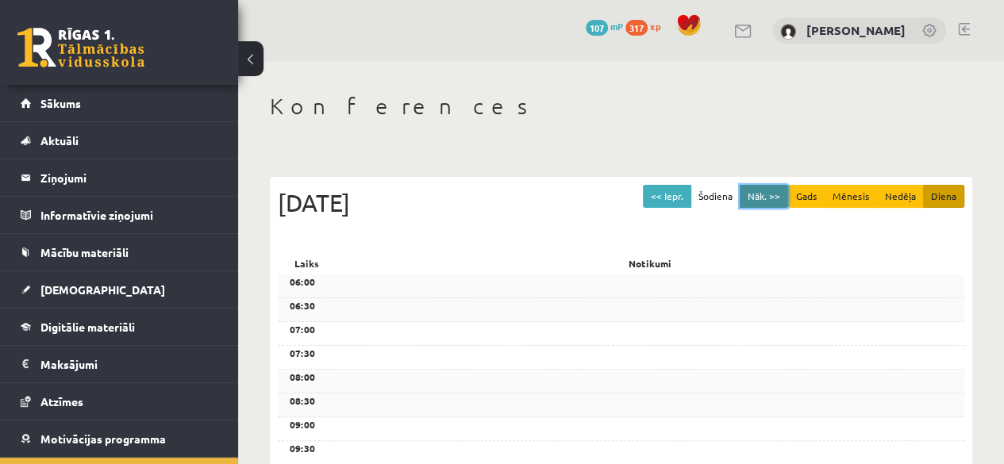
click at [768, 196] on button "Nāk. >>" at bounding box center [763, 196] width 48 height 23
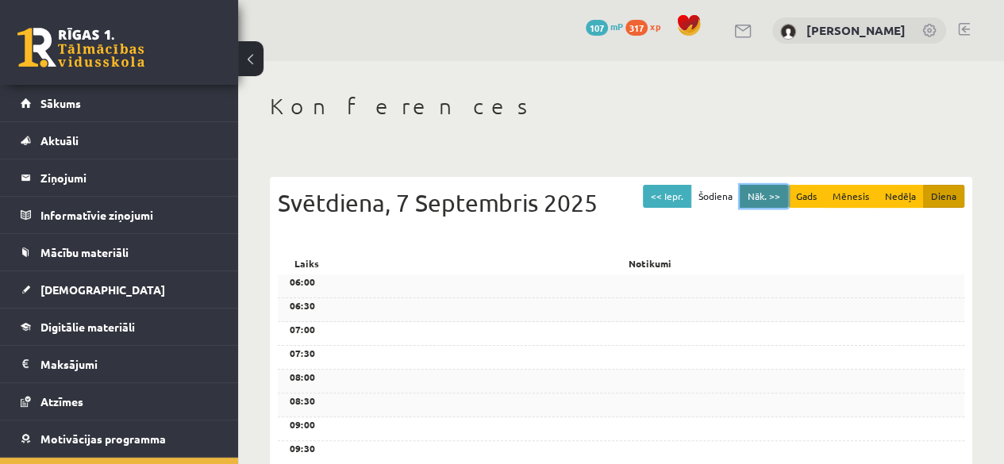
click at [768, 196] on button "Nāk. >>" at bounding box center [763, 196] width 48 height 23
click at [844, 200] on button "Mēnesis" at bounding box center [850, 196] width 53 height 23
